Goal: Task Accomplishment & Management: Use online tool/utility

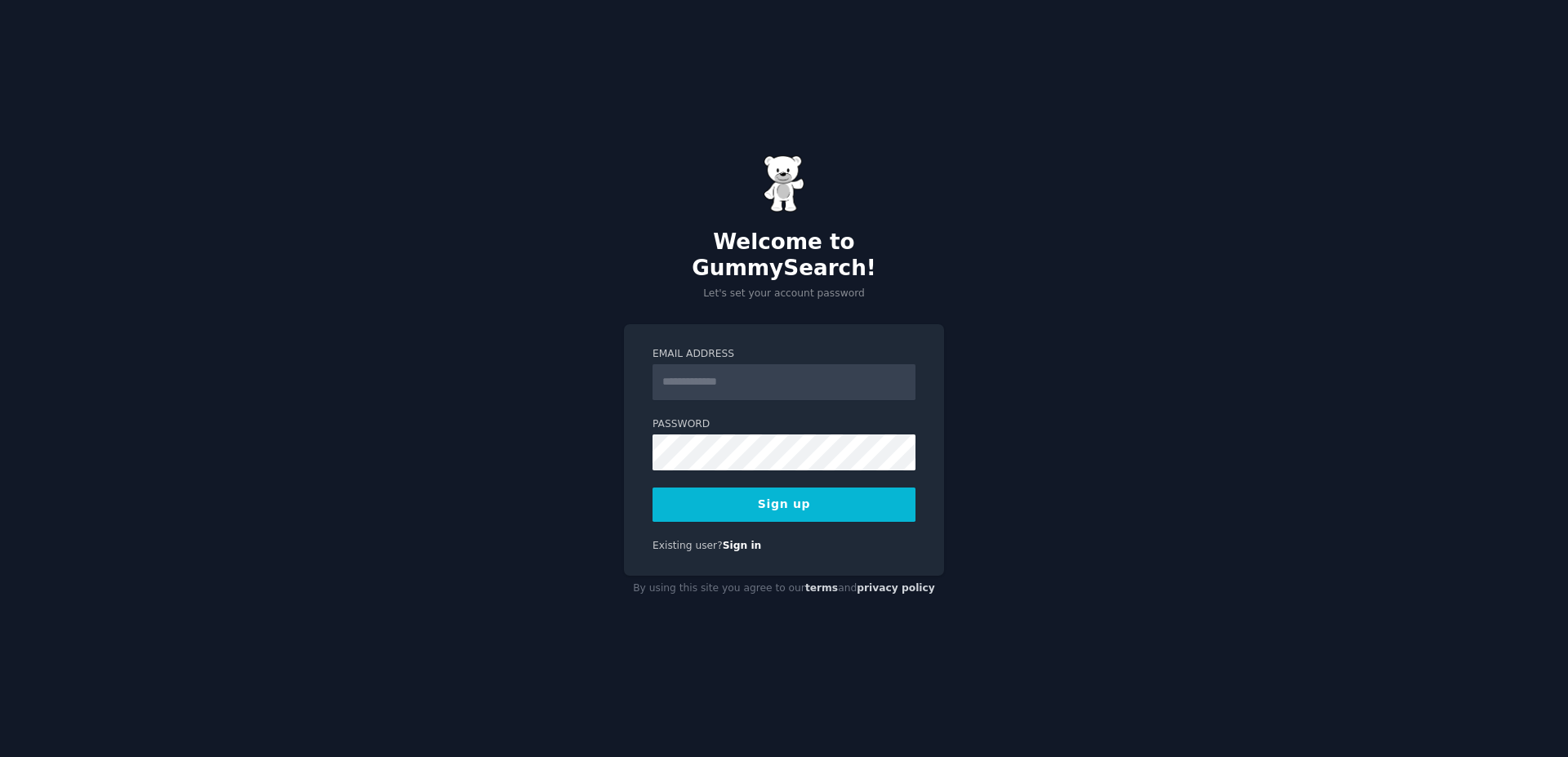
click at [744, 367] on input "Email Address" at bounding box center [784, 382] width 263 height 36
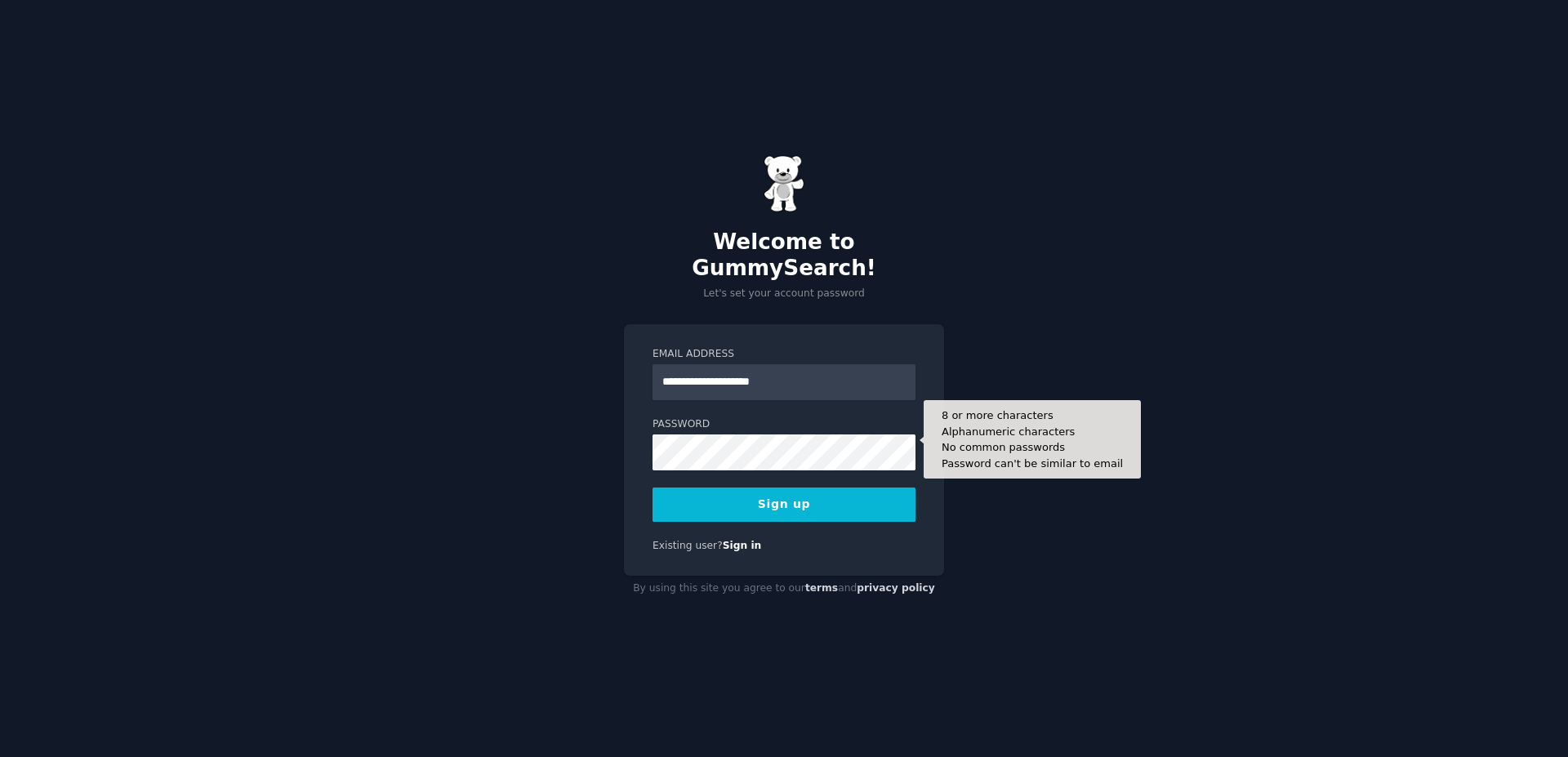
type input "**********"
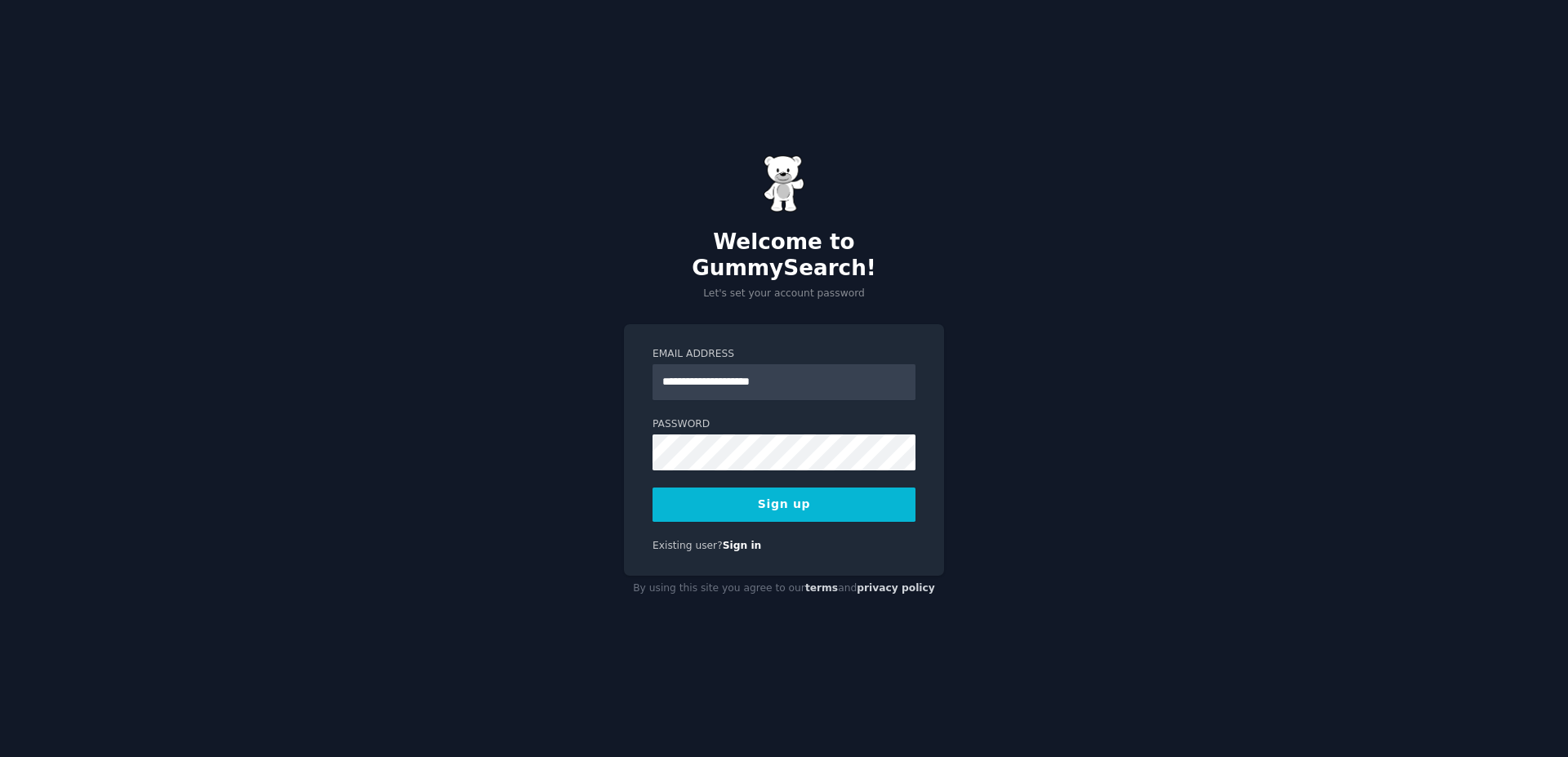
click at [833, 489] on button "Sign up" at bounding box center [784, 505] width 263 height 34
click at [1081, 438] on div "**********" at bounding box center [784, 378] width 1568 height 757
click at [769, 496] on button "Sign up" at bounding box center [784, 505] width 263 height 34
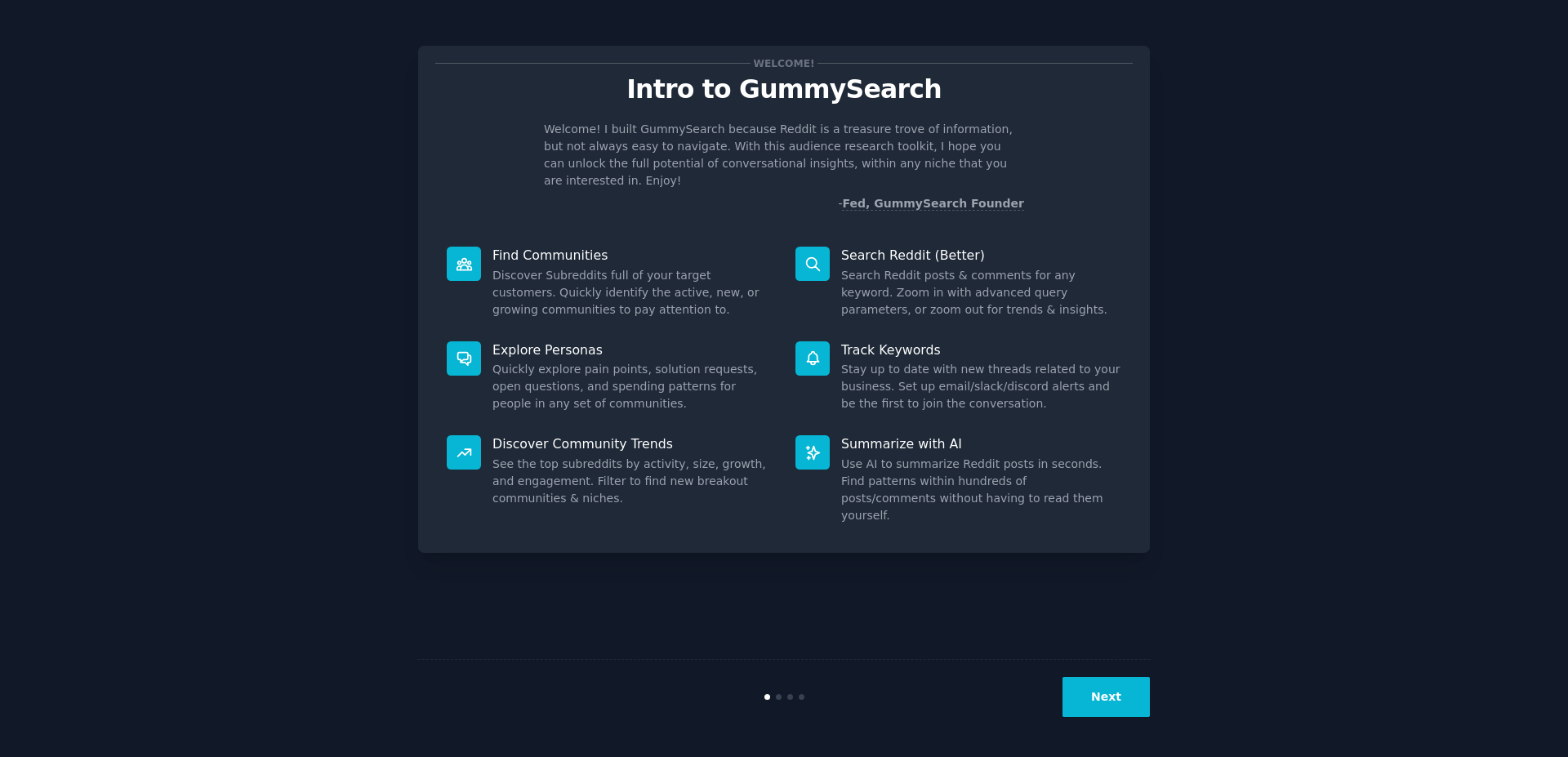
click at [1113, 702] on button "Next" at bounding box center [1106, 698] width 87 height 40
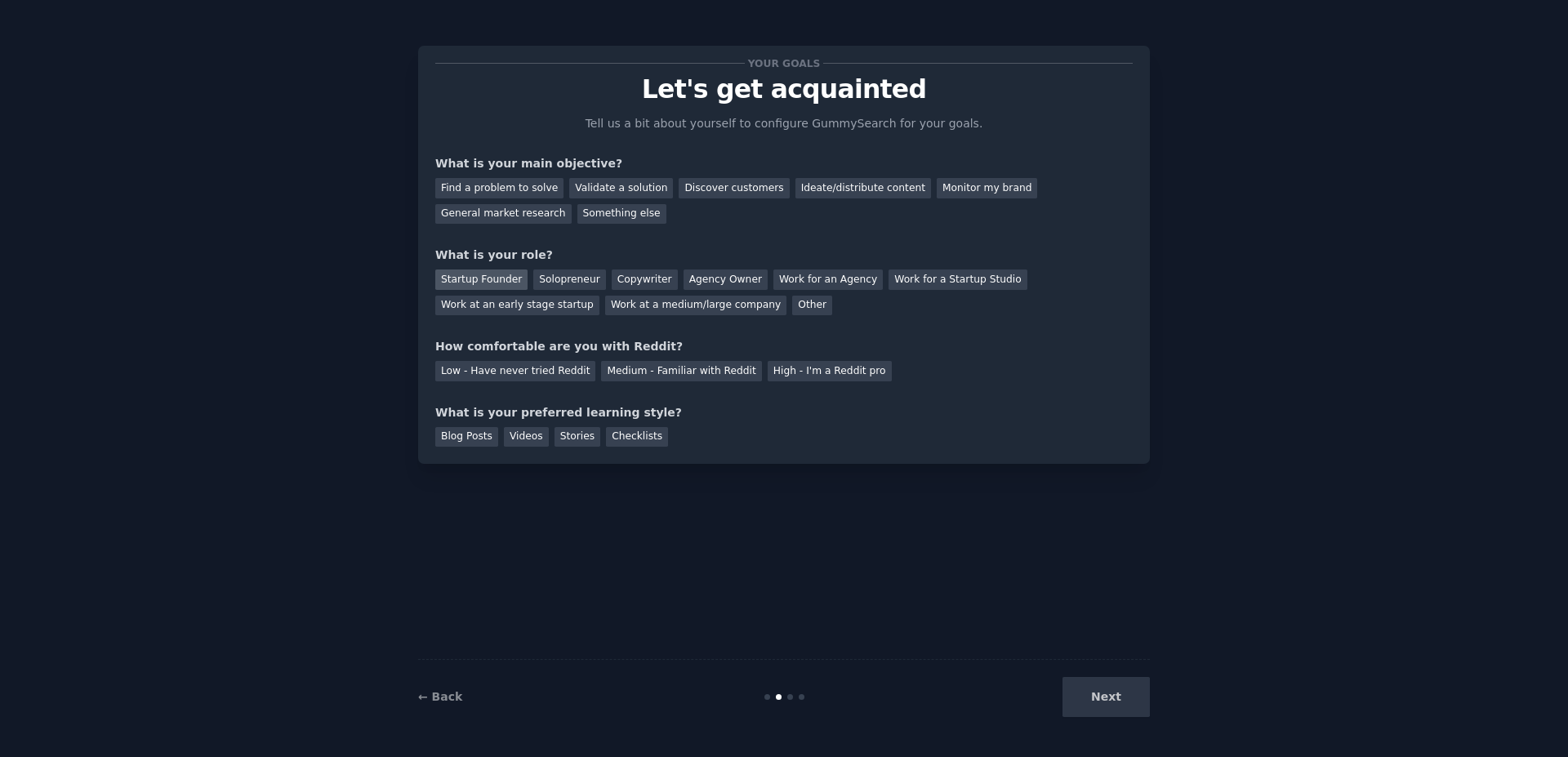
click at [498, 277] on div "Startup Founder" at bounding box center [482, 279] width 92 height 20
click at [538, 280] on div "Solopreneur" at bounding box center [569, 279] width 72 height 20
click at [506, 283] on div "Startup Founder" at bounding box center [482, 279] width 92 height 20
click at [529, 192] on div "Find a problem to solve" at bounding box center [499, 188] width 128 height 20
click at [671, 375] on div "Medium - Familiar with Reddit" at bounding box center [681, 371] width 160 height 20
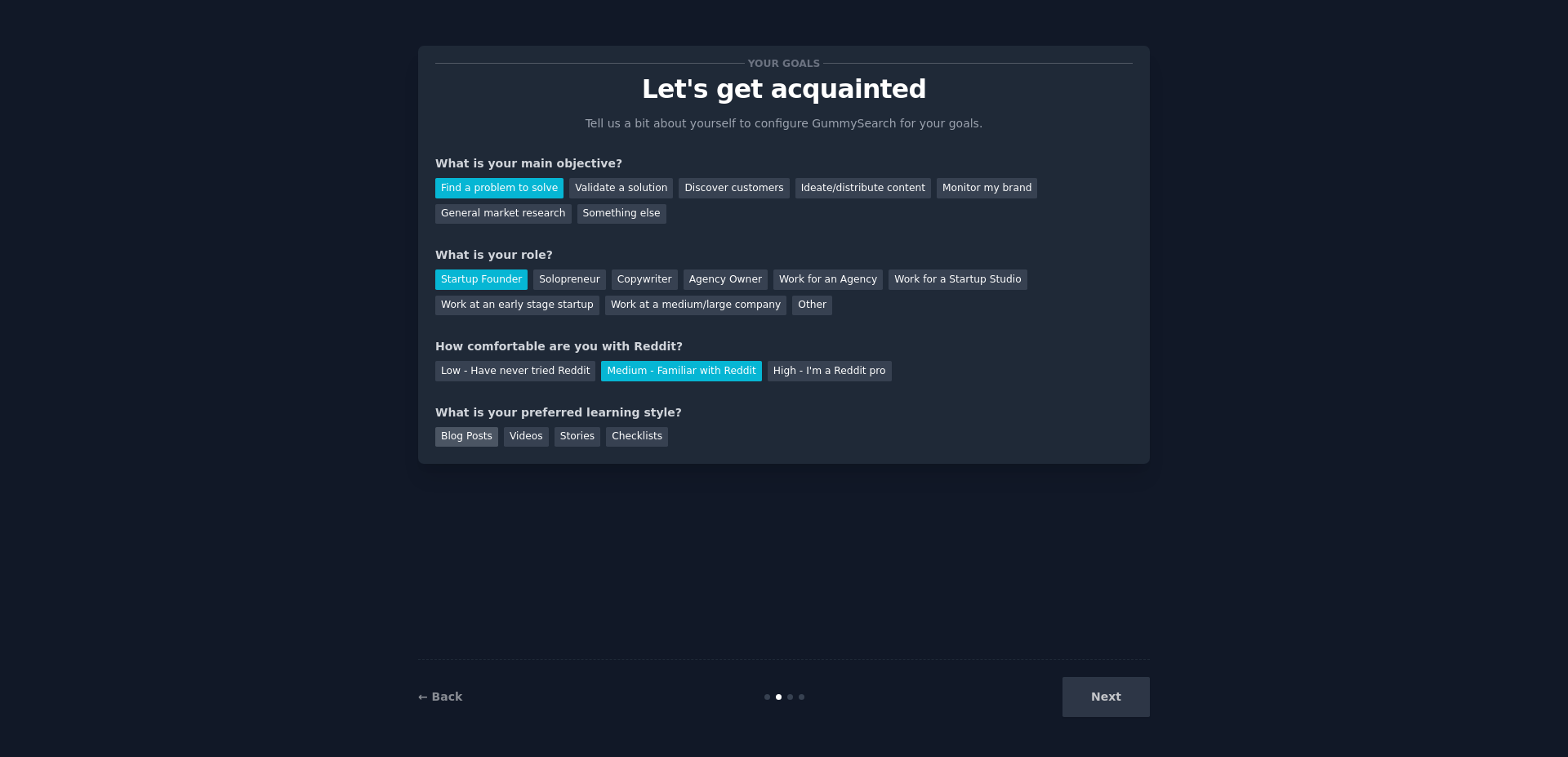
click at [459, 442] on div "Blog Posts" at bounding box center [467, 437] width 63 height 20
click at [504, 440] on div "Videos" at bounding box center [525, 437] width 45 height 20
click at [562, 442] on div "Stories" at bounding box center [577, 437] width 45 height 20
click at [628, 441] on div "Checklists" at bounding box center [636, 437] width 62 height 20
click at [1078, 692] on button "Next" at bounding box center [1106, 698] width 87 height 40
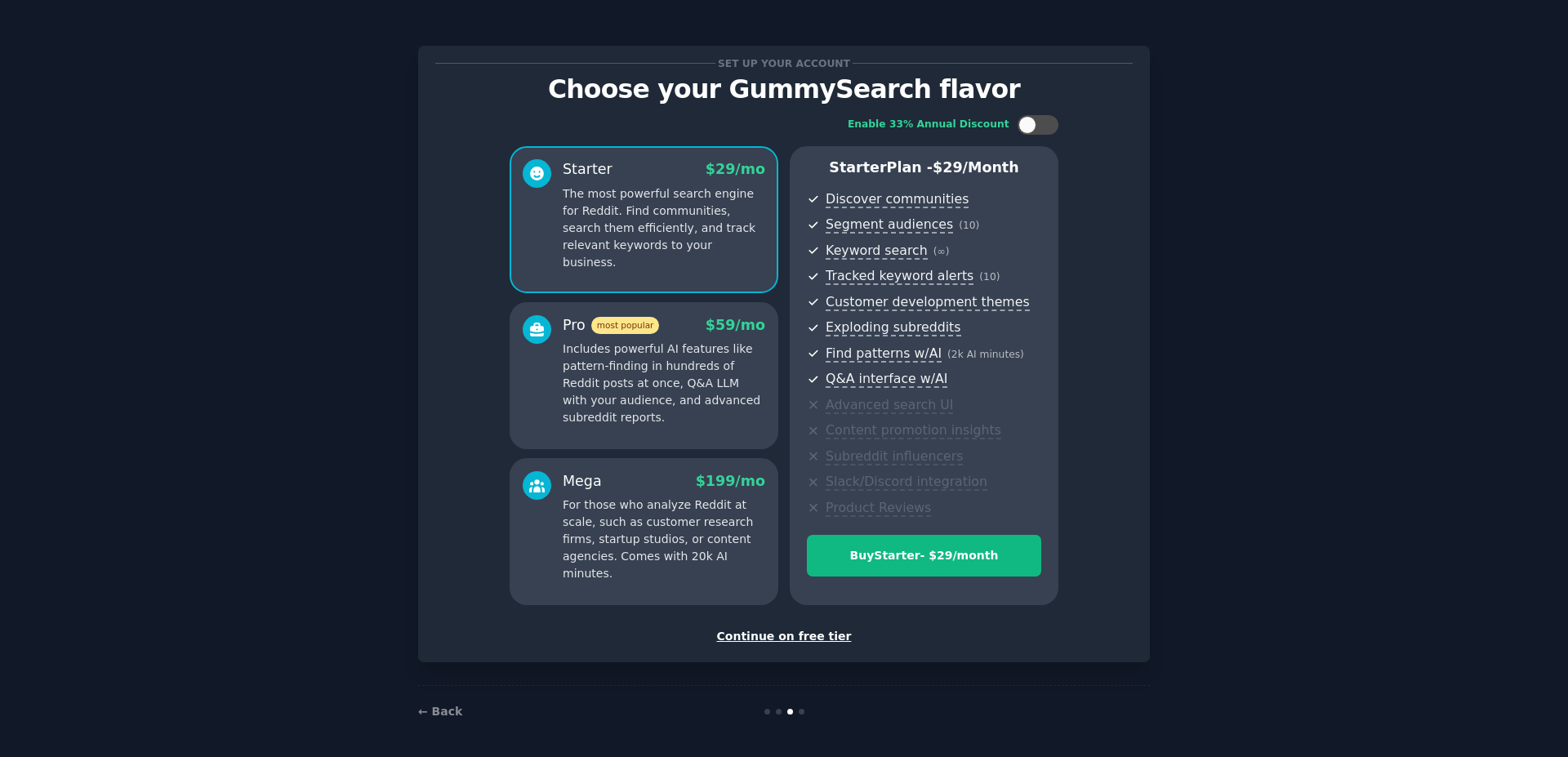
click at [778, 641] on div "Continue on free tier" at bounding box center [784, 637] width 697 height 17
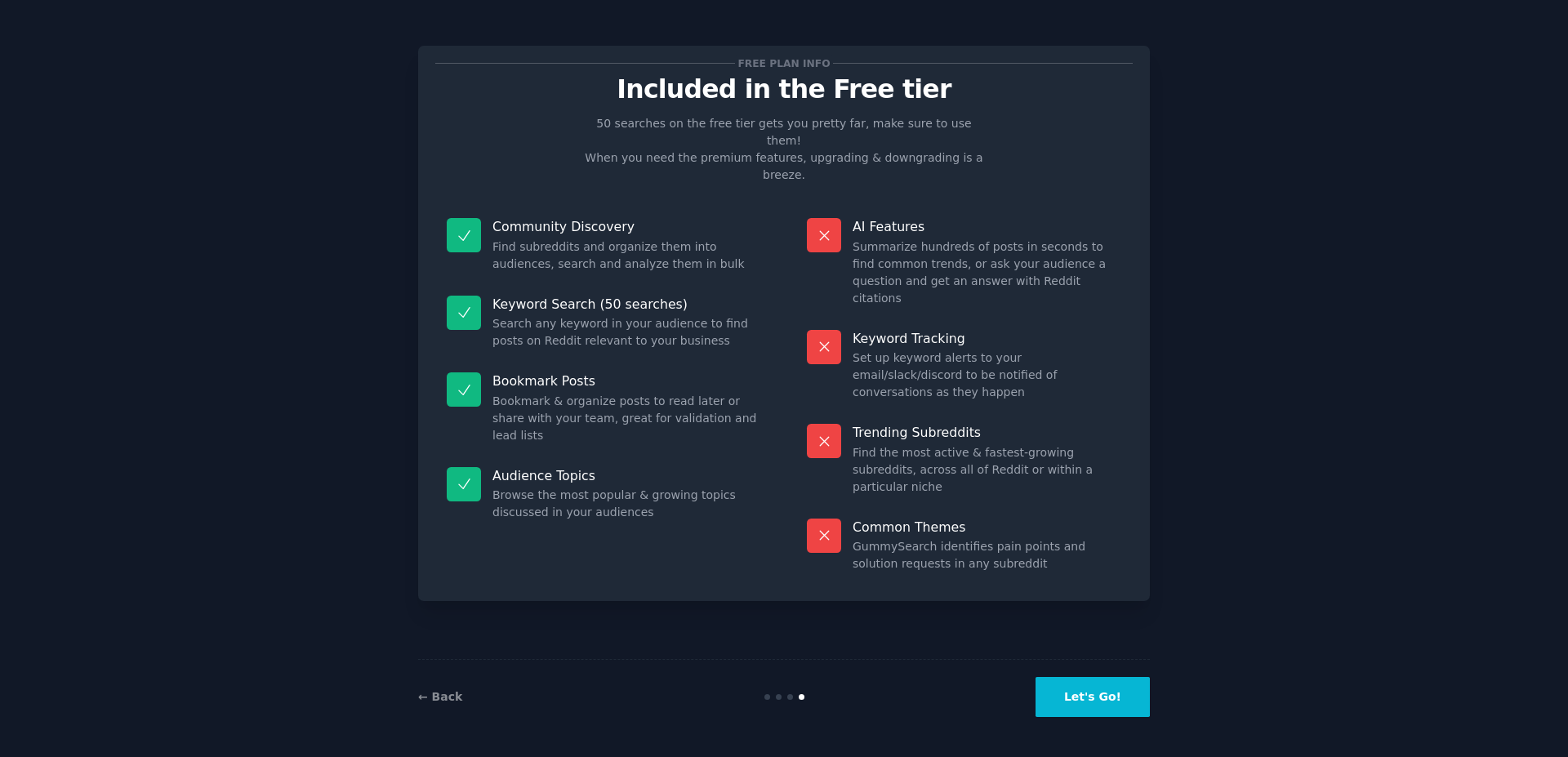
click at [1075, 695] on button "Let's Go!" at bounding box center [1092, 698] width 114 height 40
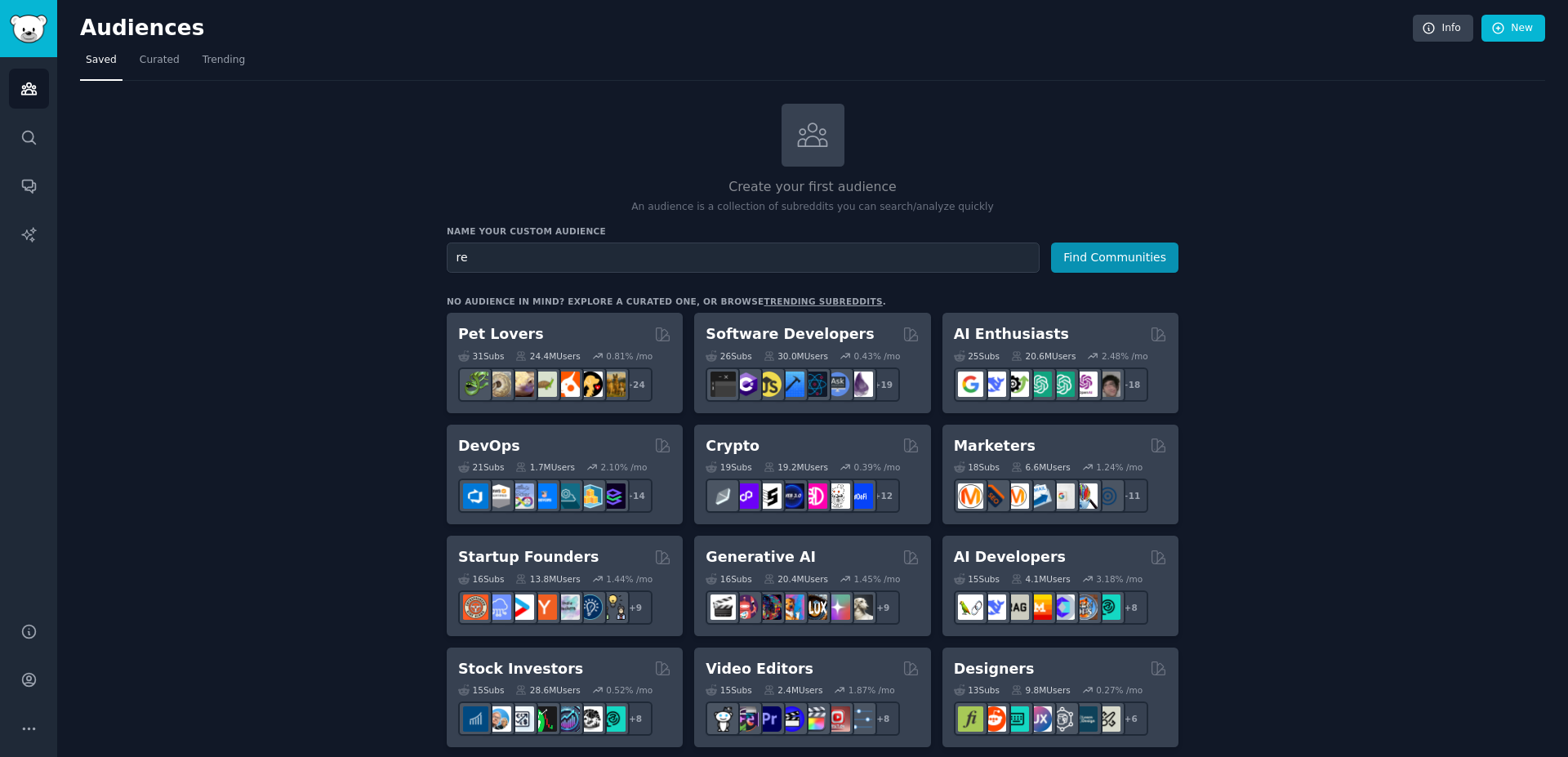
type input "r"
type input "imobiliaria"
click at [1051, 243] on button "Find Communities" at bounding box center [1114, 258] width 127 height 31
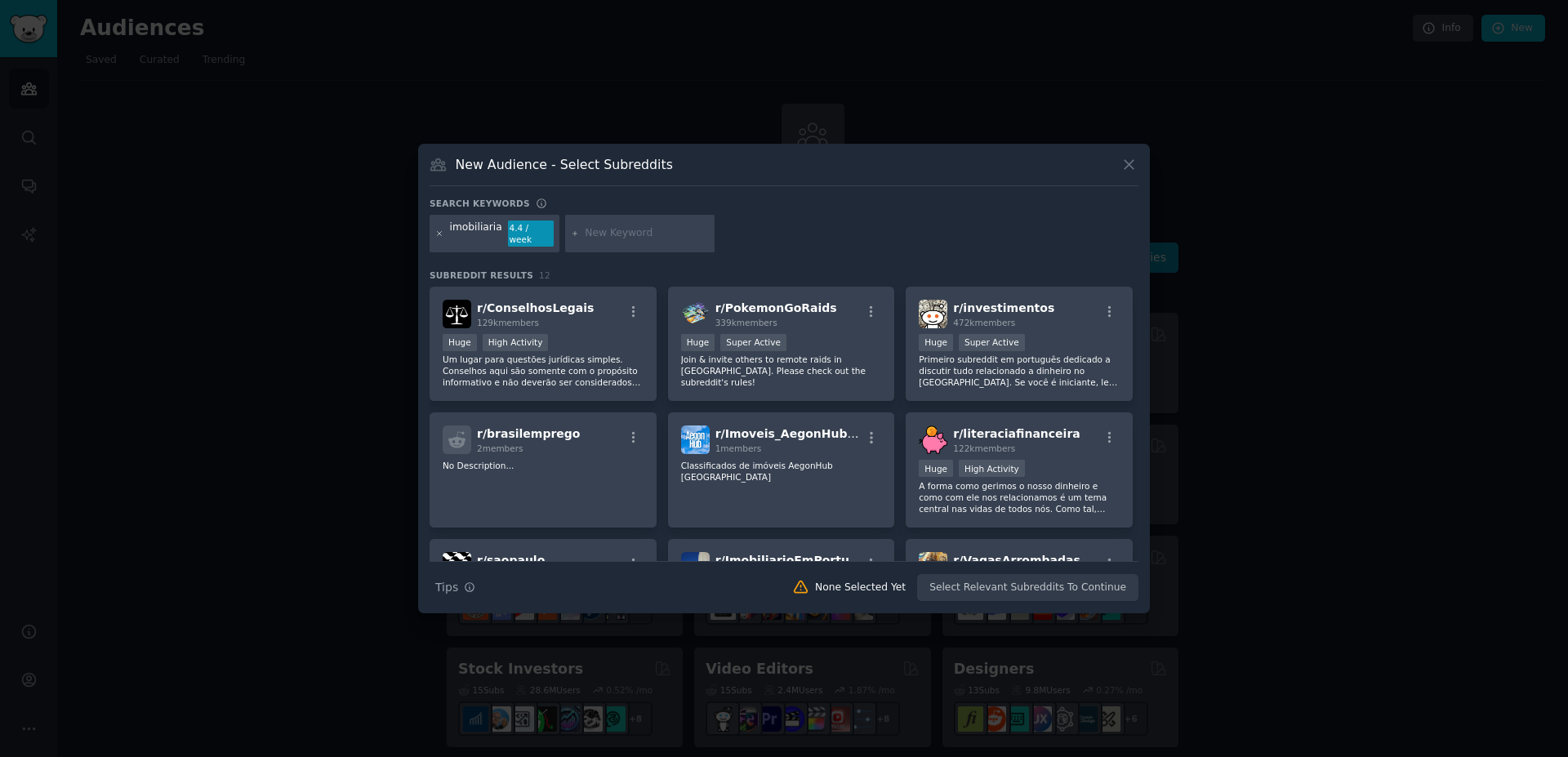
click at [437, 234] on icon at bounding box center [440, 234] width 9 height 9
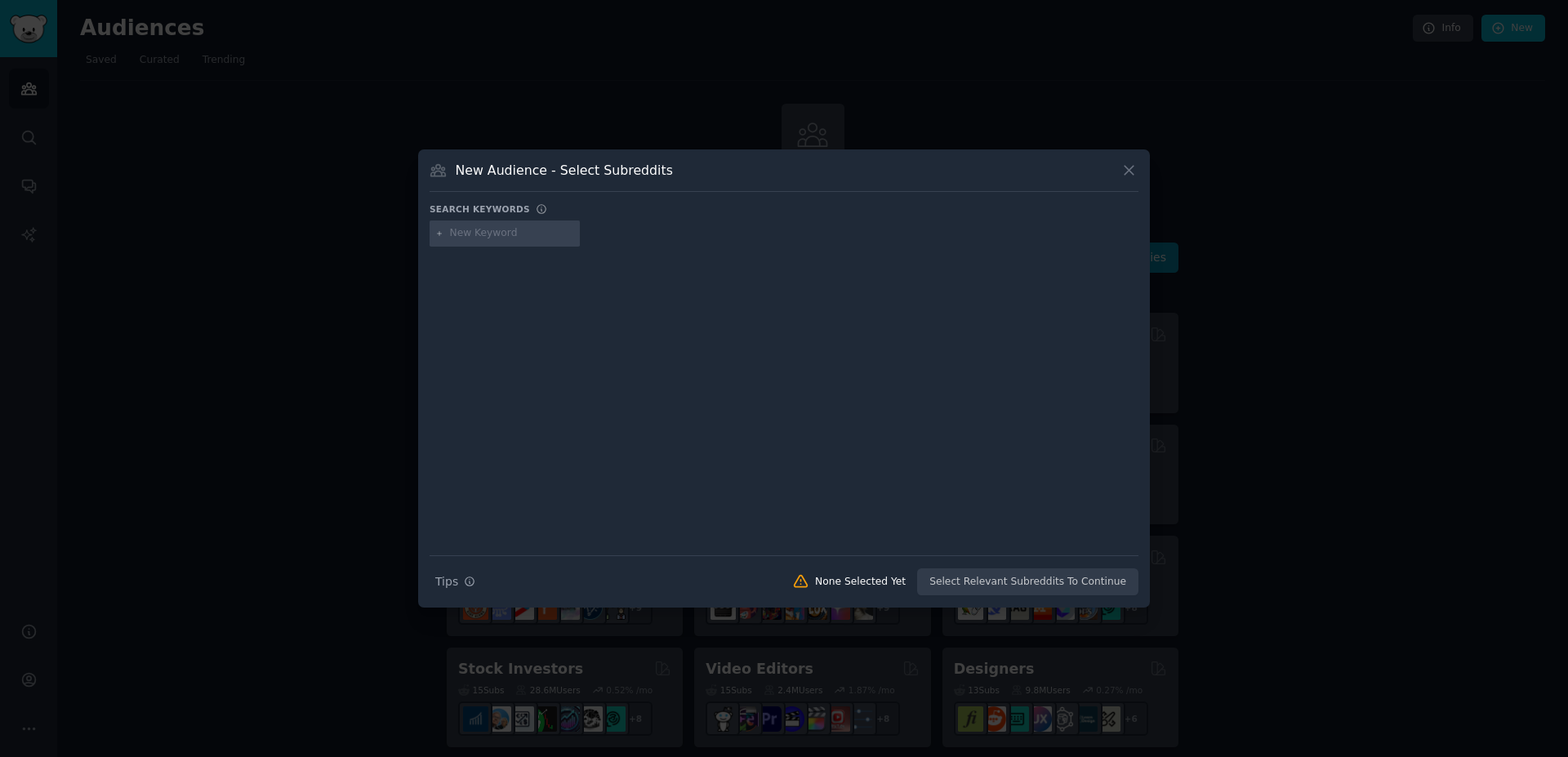
click at [489, 233] on input "text" at bounding box center [512, 233] width 124 height 15
type input "imoveis"
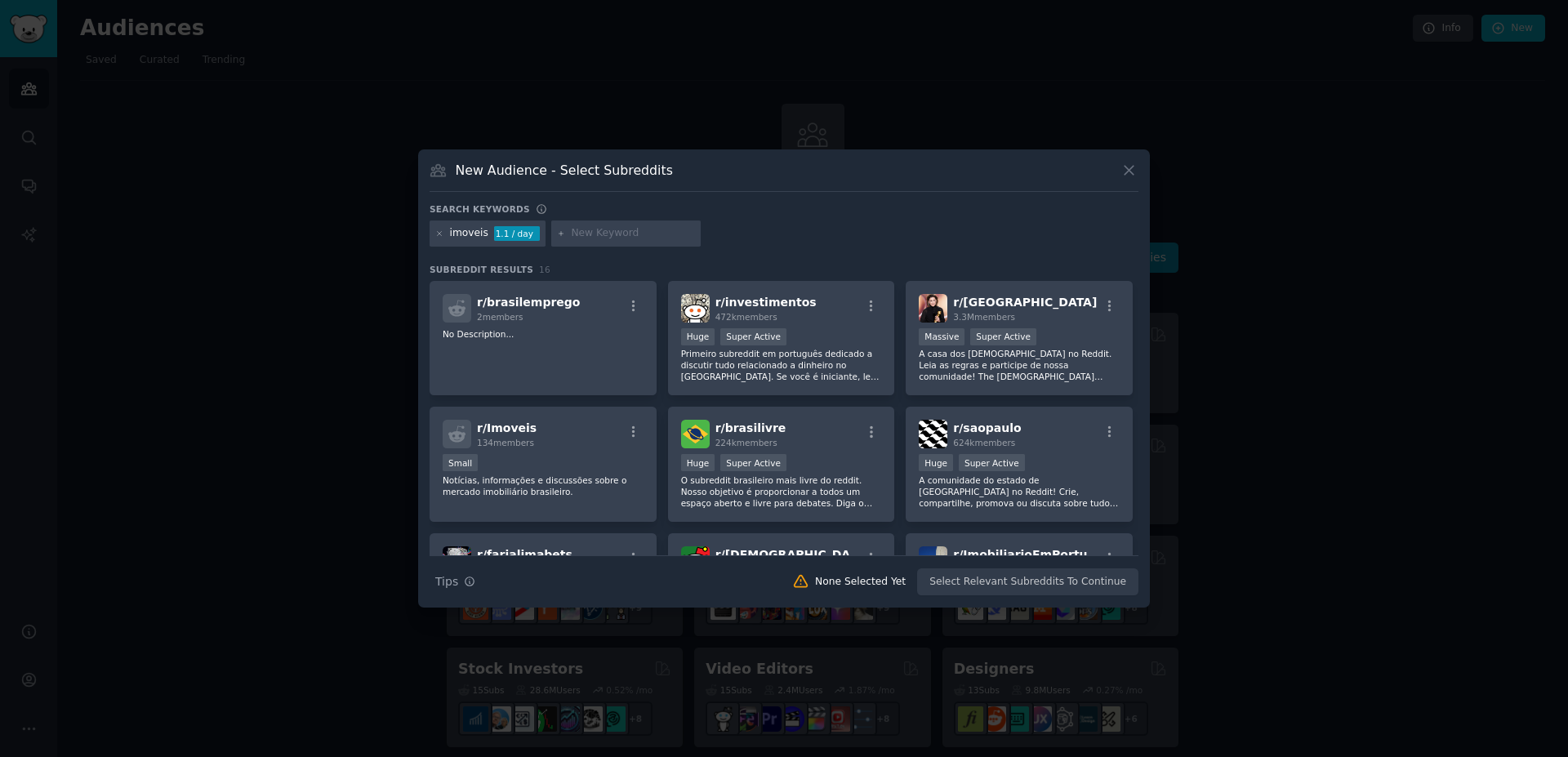
click at [463, 231] on div "imoveis" at bounding box center [469, 233] width 38 height 15
click at [470, 235] on div "imoveis" at bounding box center [469, 233] width 38 height 15
click at [605, 234] on input "text" at bounding box center [633, 233] width 124 height 15
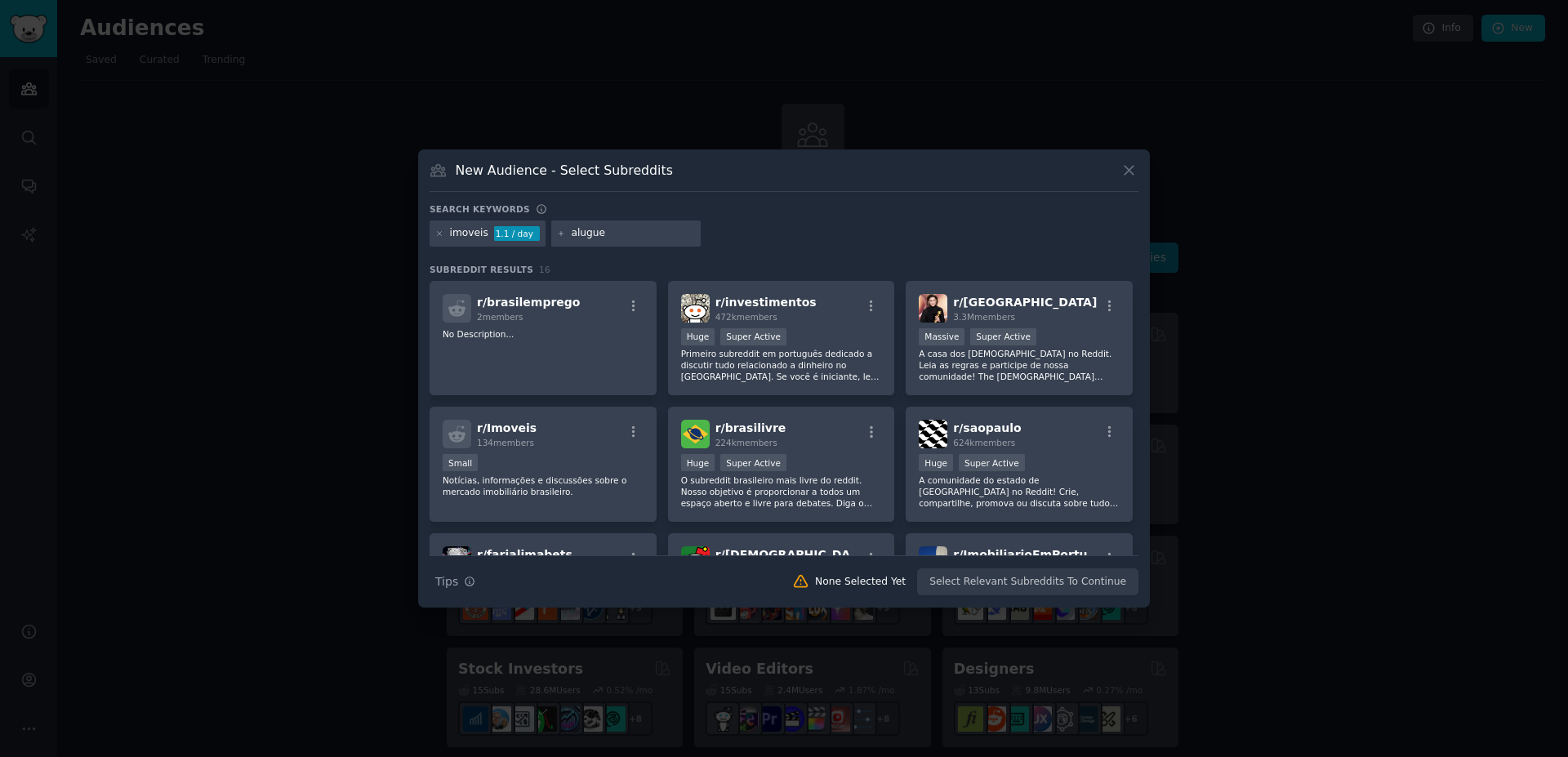
type input "aluguel"
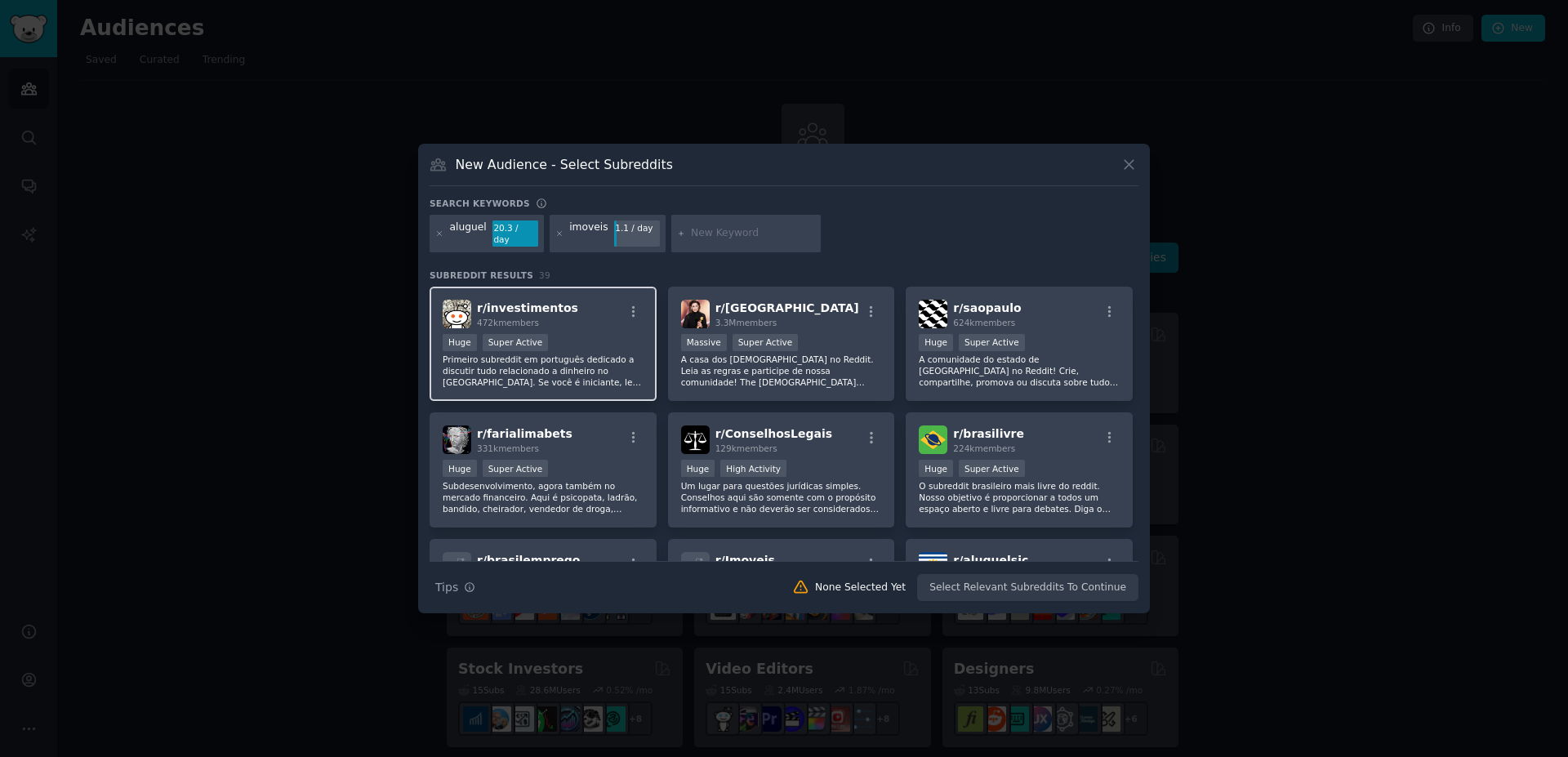
click at [592, 315] on div "r/ investimentos 472k members" at bounding box center [543, 313] width 201 height 29
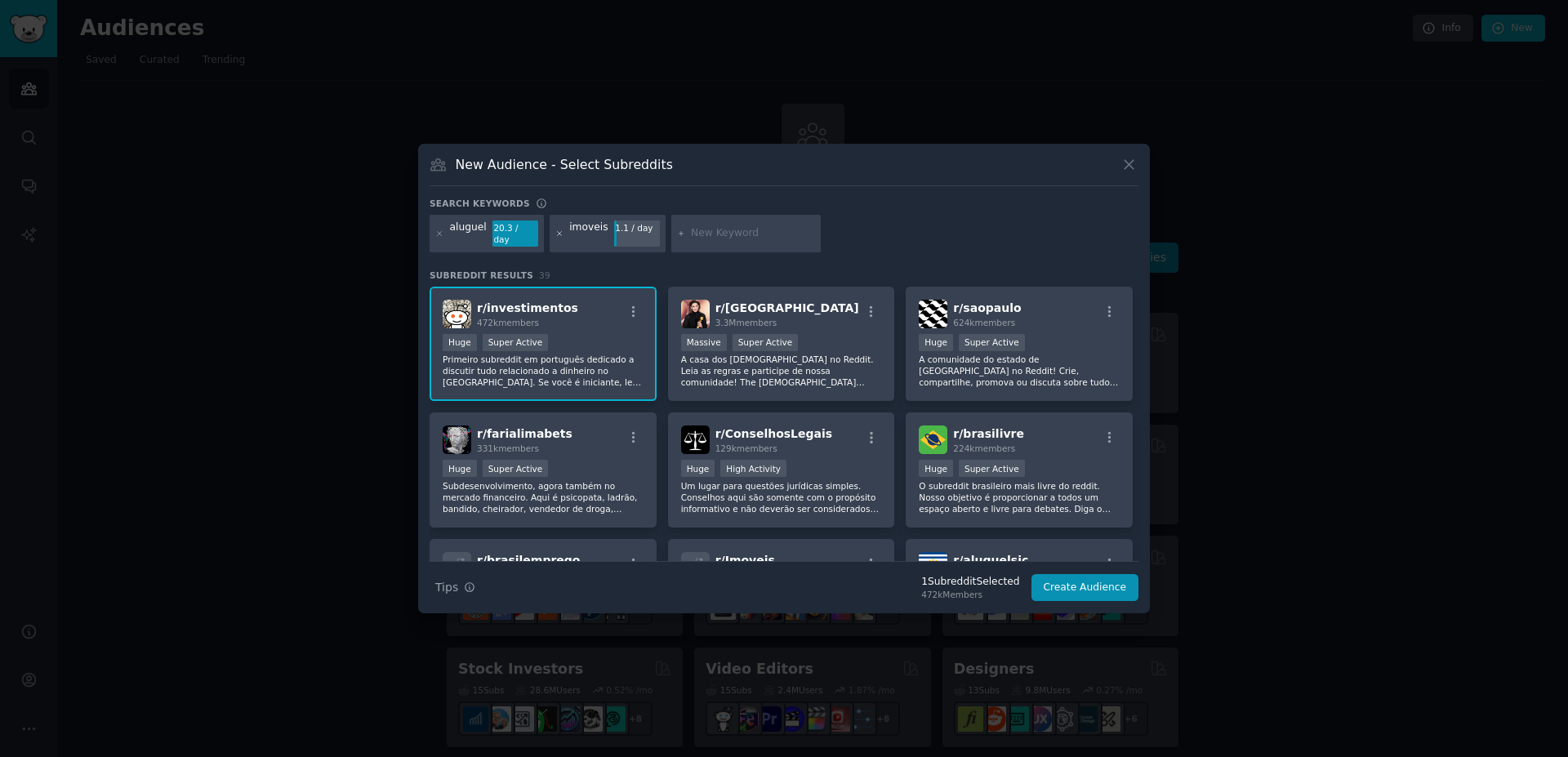
click at [559, 237] on icon at bounding box center [559, 234] width 9 height 9
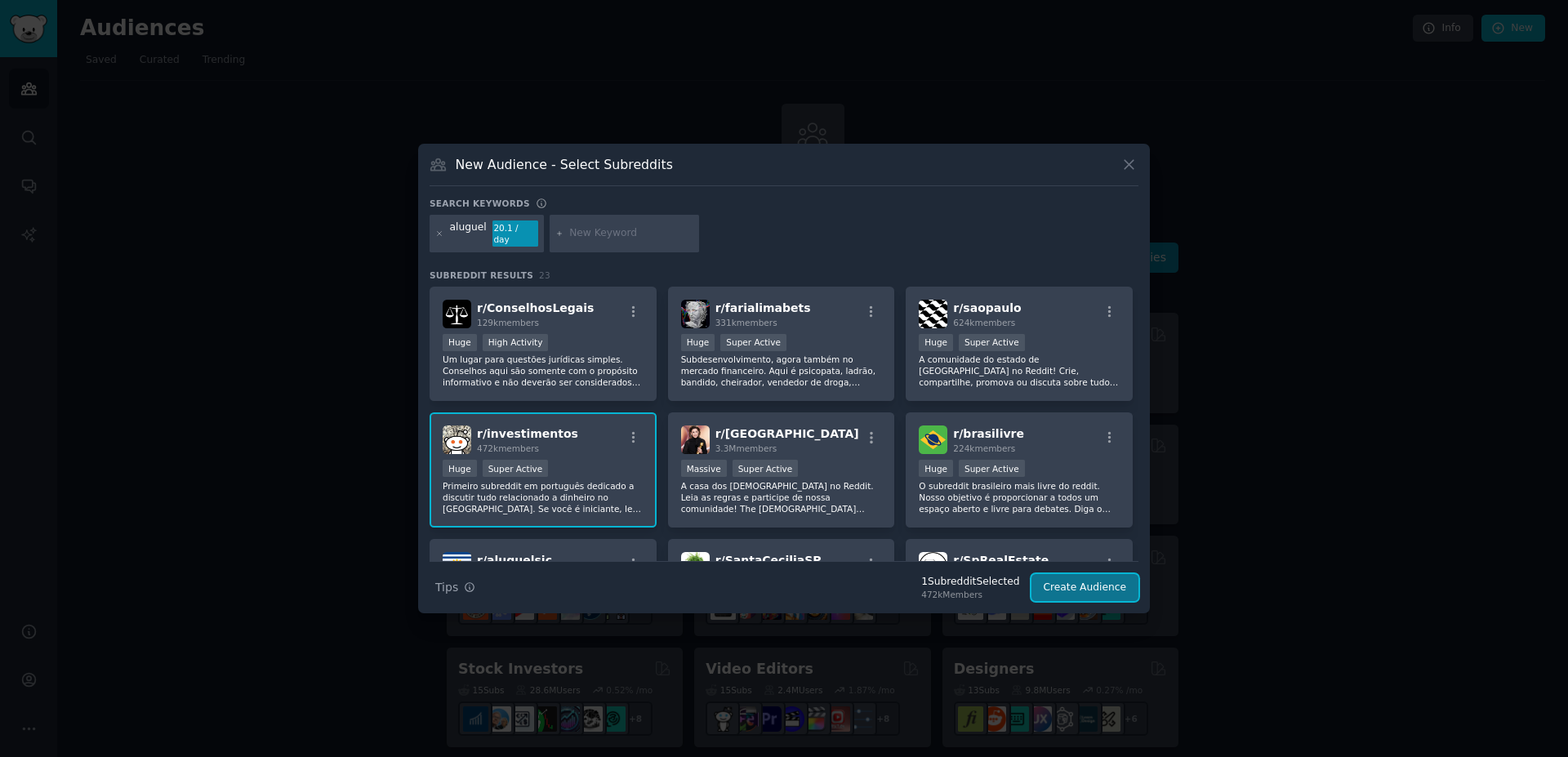
click at [1084, 590] on button "Create Audience" at bounding box center [1085, 588] width 108 height 28
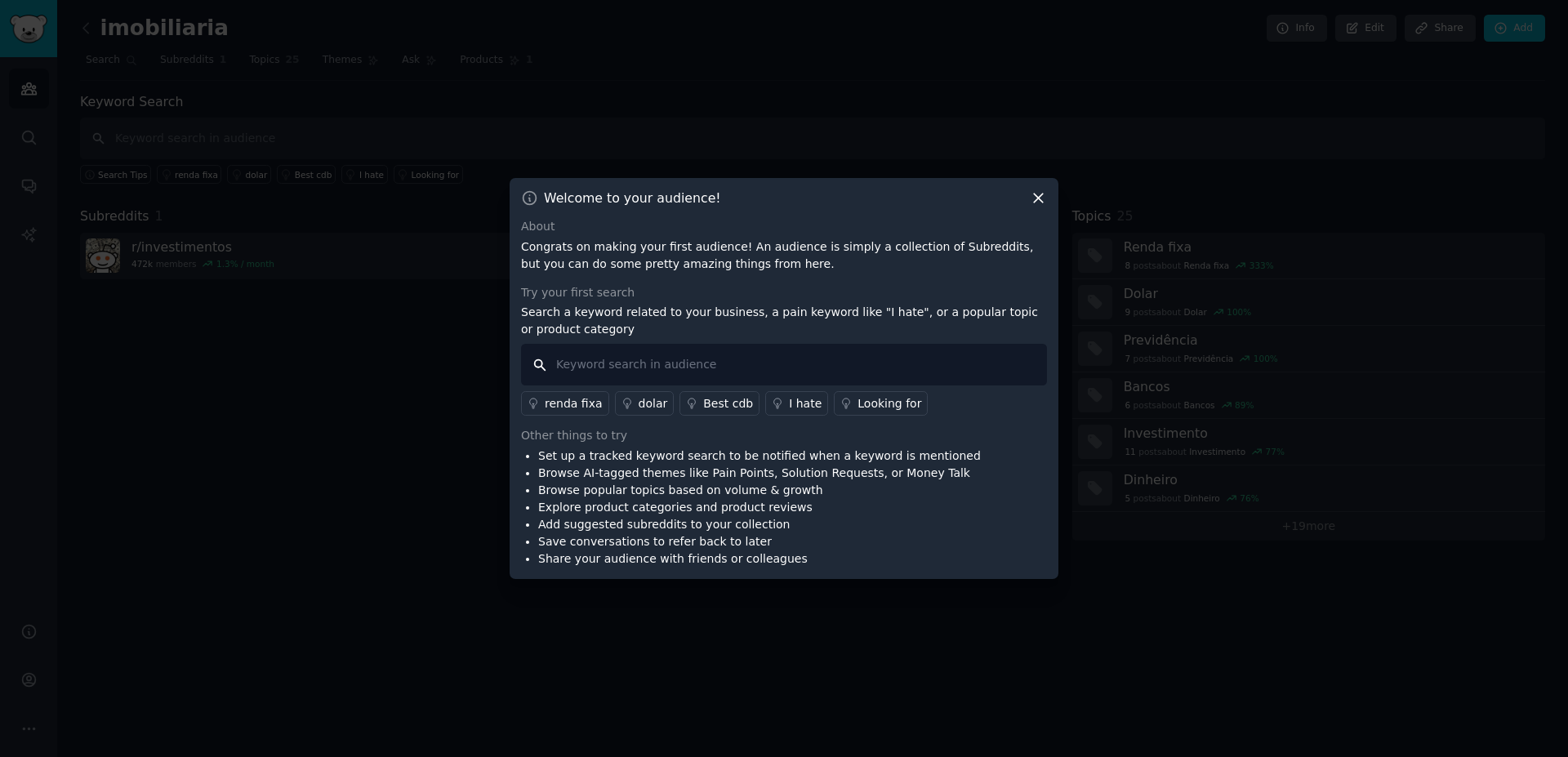
click at [718, 364] on input "text" at bounding box center [784, 365] width 526 height 42
type input "aluguel"
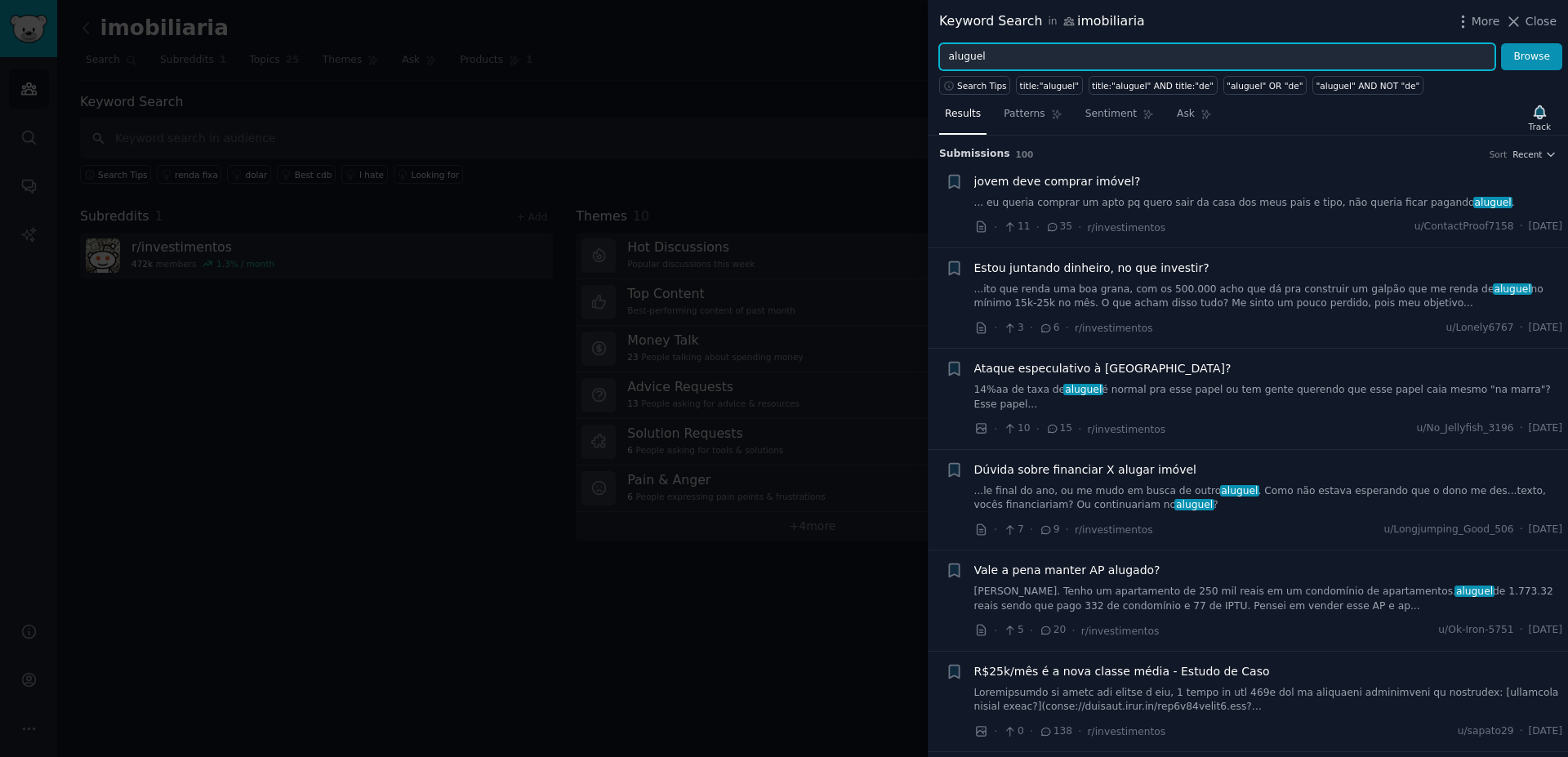
click at [948, 53] on input "aluguel" at bounding box center [1216, 58] width 556 height 28
click at [1501, 44] on button "Browse" at bounding box center [1531, 58] width 61 height 28
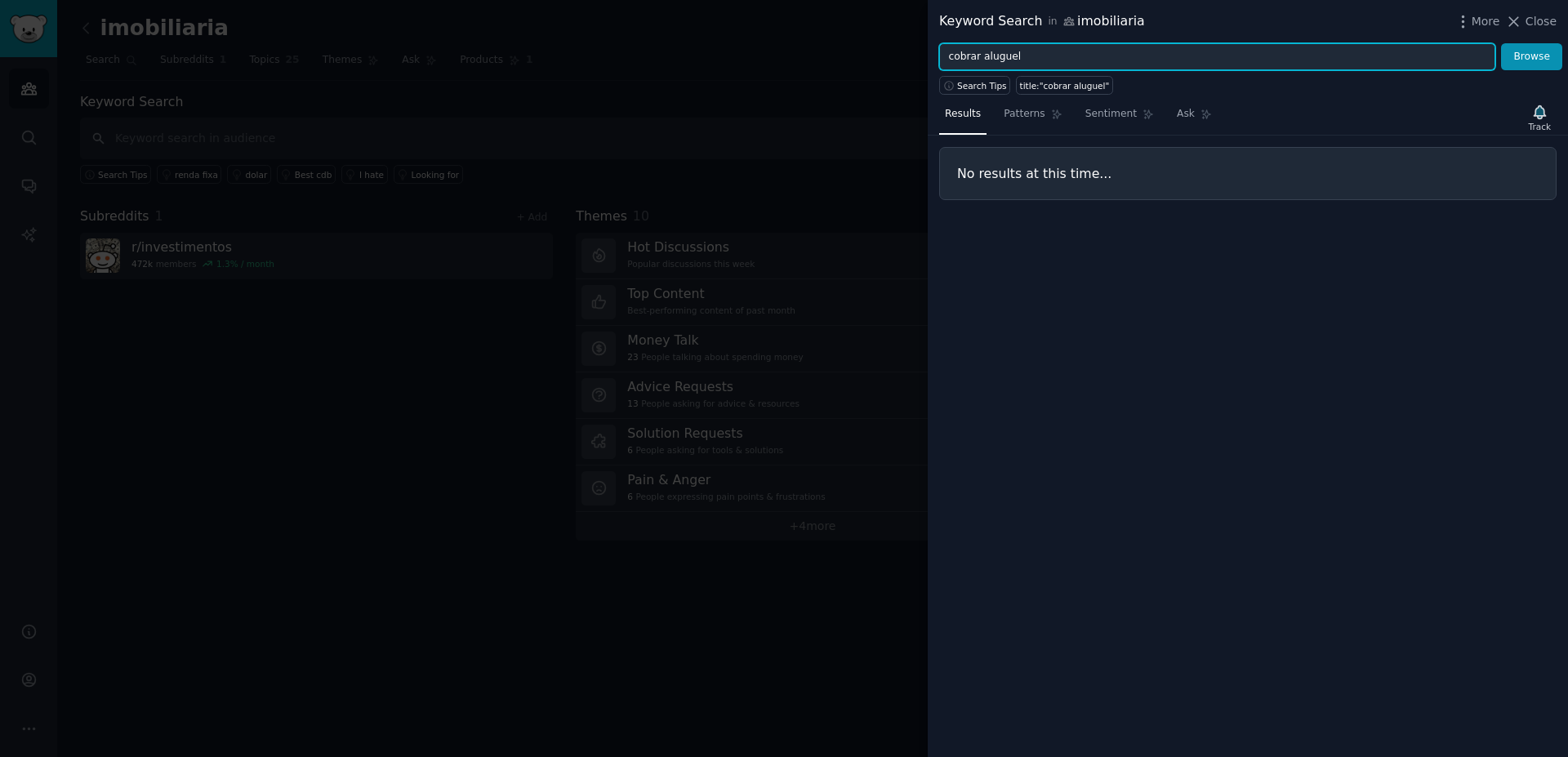
drag, startPoint x: 982, startPoint y: 55, endPoint x: 1115, endPoint y: 57, distance: 133.0
click at [1115, 57] on input "cobrar aluguel" at bounding box center [1216, 58] width 556 height 28
type input "cobrar"
click at [1501, 44] on button "Browse" at bounding box center [1531, 58] width 61 height 28
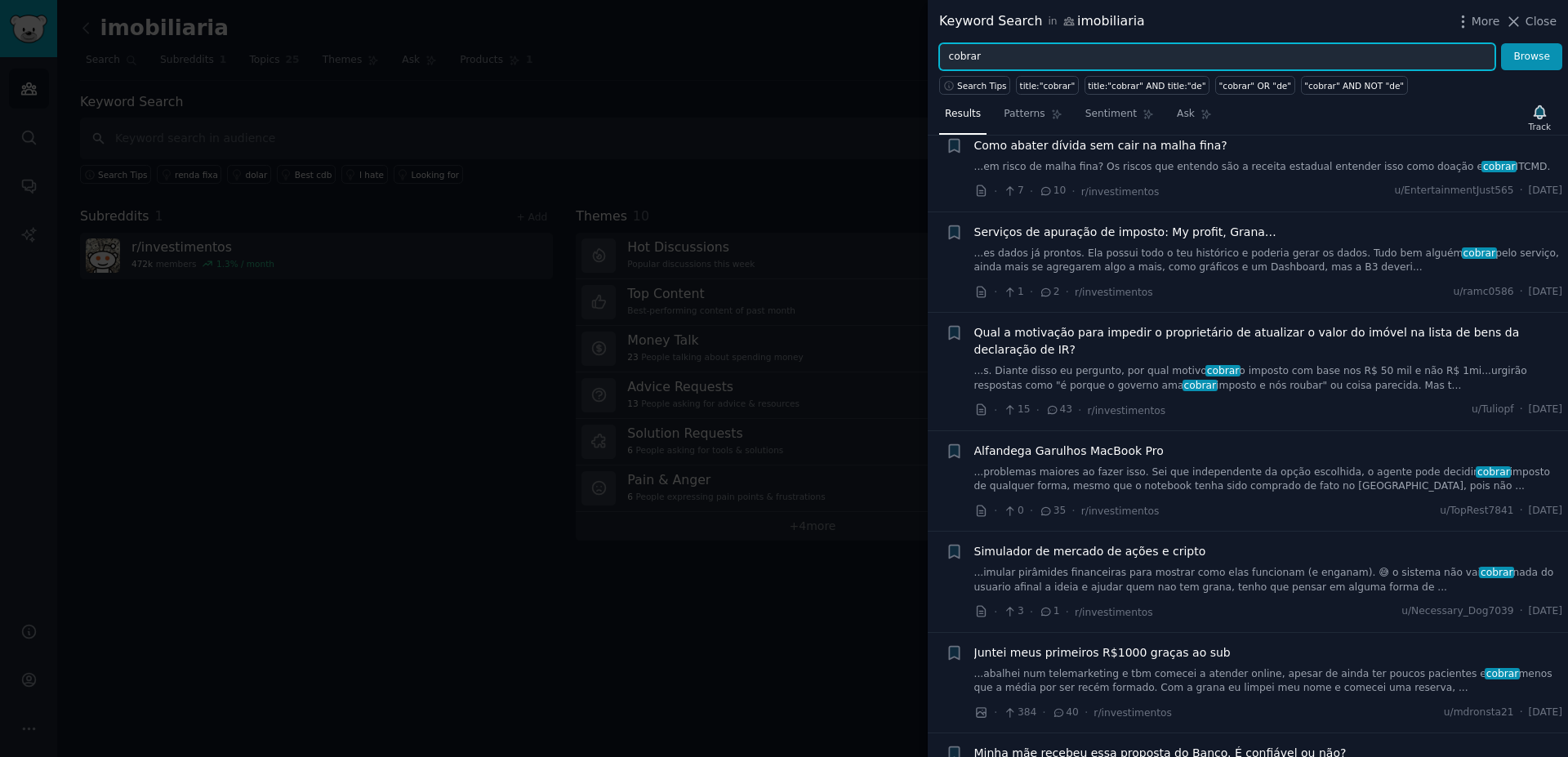
scroll to position [1078, 0]
